Goal: Navigation & Orientation: Find specific page/section

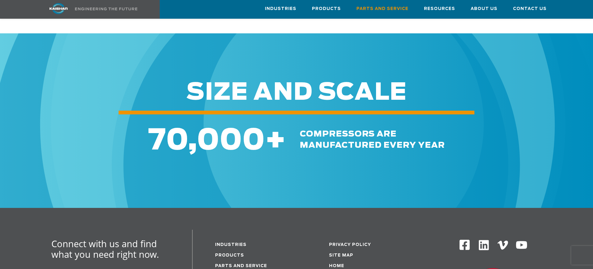
scroll to position [716, 0]
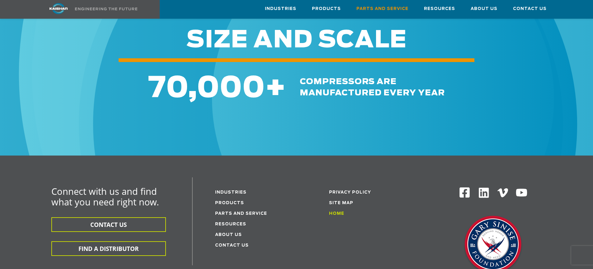
click at [336, 211] on link "Home" at bounding box center [336, 213] width 15 height 4
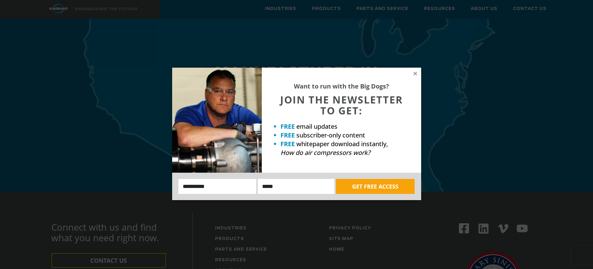
scroll to position [1899, 0]
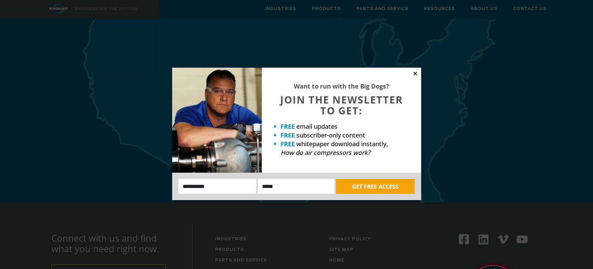
click at [416, 72] on icon at bounding box center [416, 74] width 6 height 6
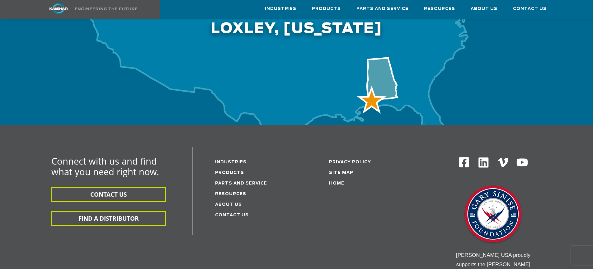
scroll to position [1993, 0]
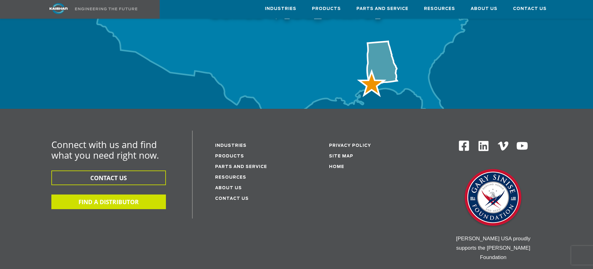
click at [109, 194] on button "FIND A DISTRIBUTOR" at bounding box center [108, 201] width 115 height 15
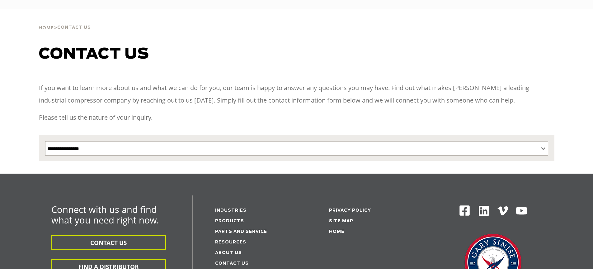
select select "**********"
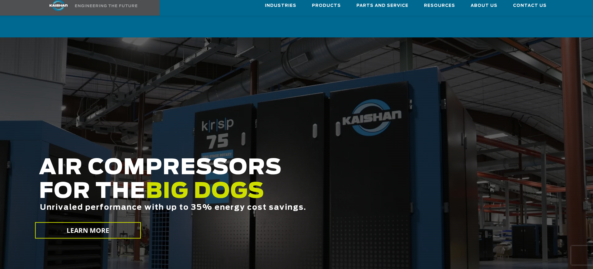
scroll to position [1993, 0]
